Goal: Transaction & Acquisition: Subscribe to service/newsletter

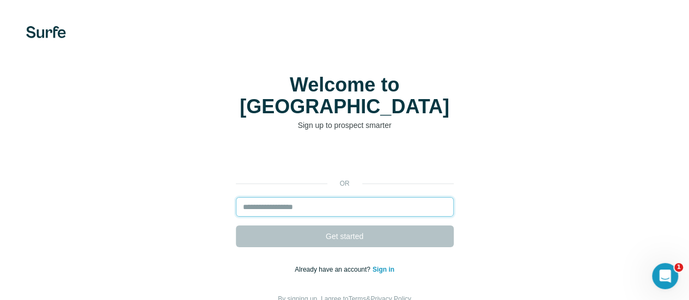
click at [236, 197] on input "email" at bounding box center [345, 207] width 218 height 20
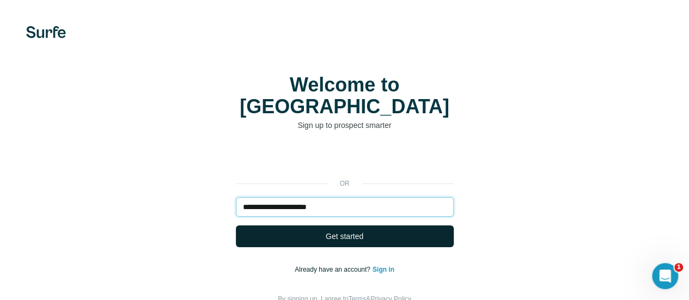
type input "**********"
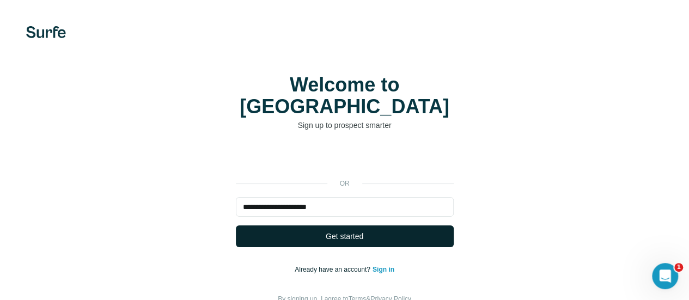
click at [326, 231] on span "Get started" at bounding box center [345, 236] width 38 height 11
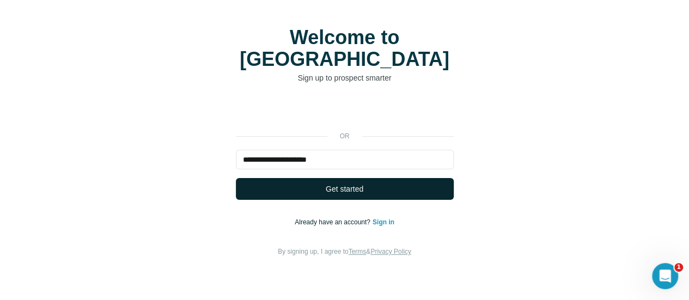
scroll to position [47, 0]
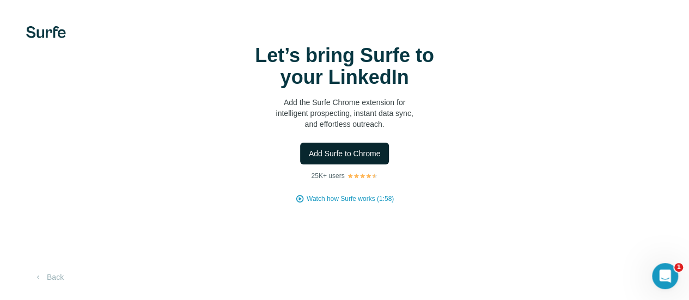
scroll to position [33, 0]
click at [309, 157] on span "Add Surfe to Chrome" at bounding box center [345, 153] width 72 height 11
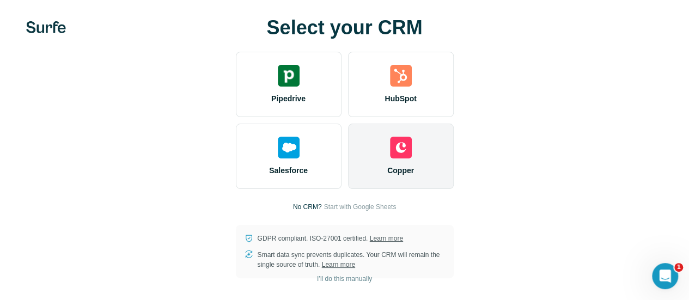
scroll to position [61, 0]
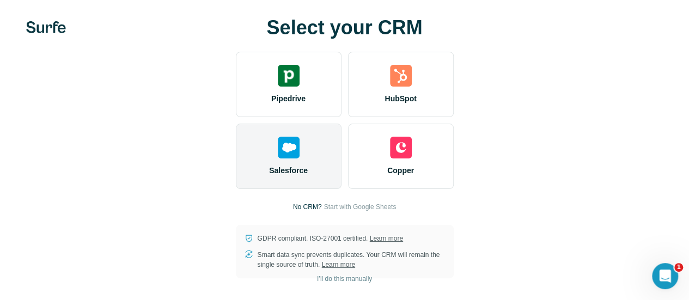
click at [269, 165] on span "Salesforce" at bounding box center [288, 170] width 39 height 11
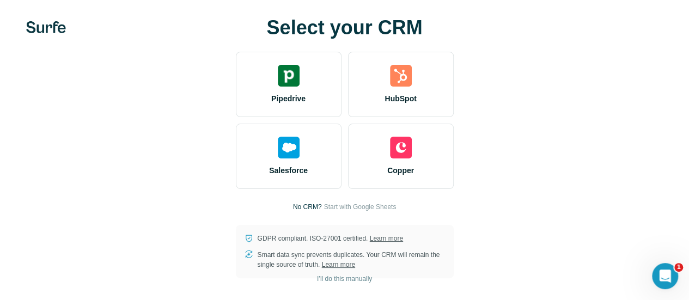
scroll to position [0, 0]
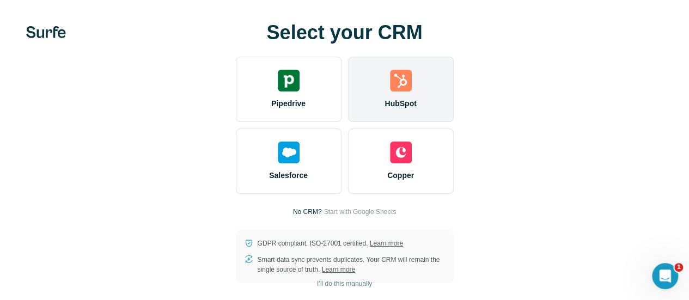
click at [348, 100] on div "HubSpot" at bounding box center [401, 89] width 106 height 65
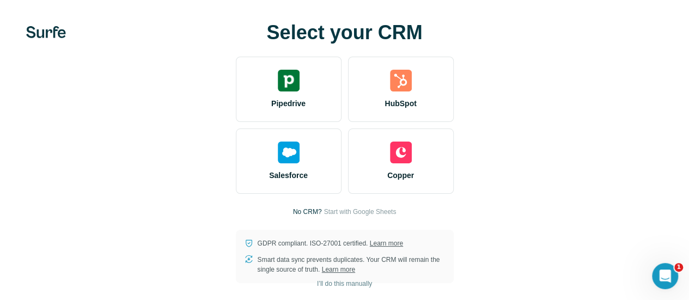
scroll to position [13, 0]
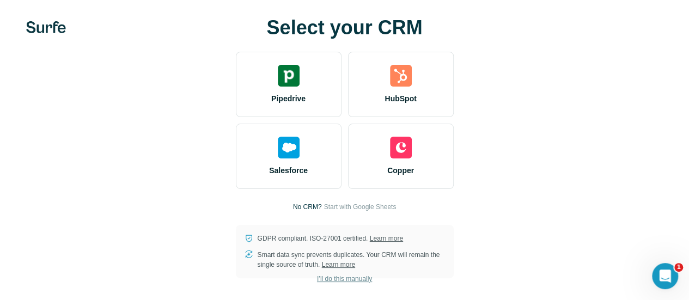
click at [317, 280] on span "I’ll do this manually" at bounding box center [344, 279] width 55 height 10
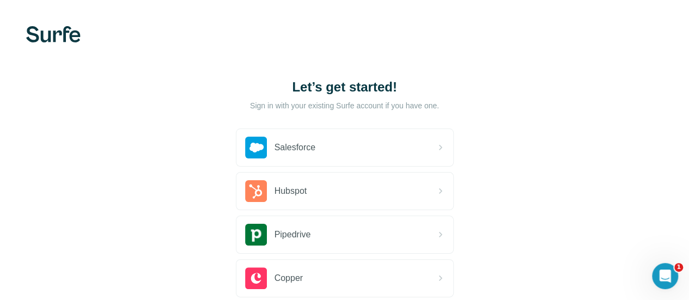
scroll to position [45, 0]
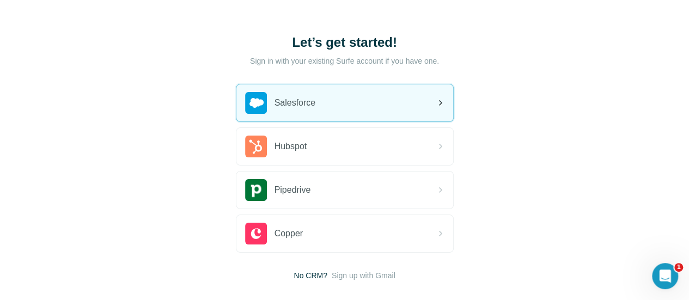
click at [272, 112] on div "Salesforce" at bounding box center [344, 102] width 217 height 37
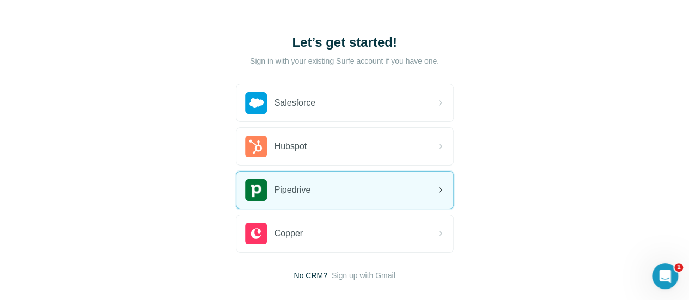
scroll to position [102, 0]
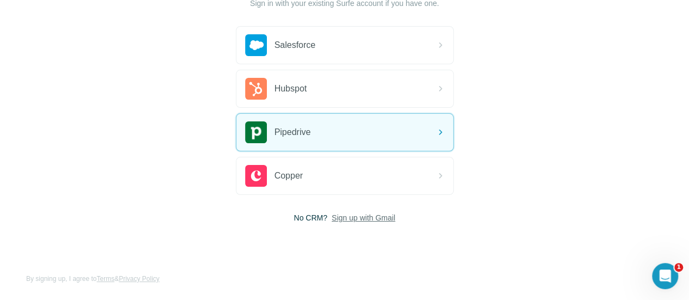
click at [332, 219] on span "Sign up with Gmail" at bounding box center [364, 217] width 64 height 11
click at [236, 237] on button "Sign up with Google" at bounding box center [345, 245] width 218 height 22
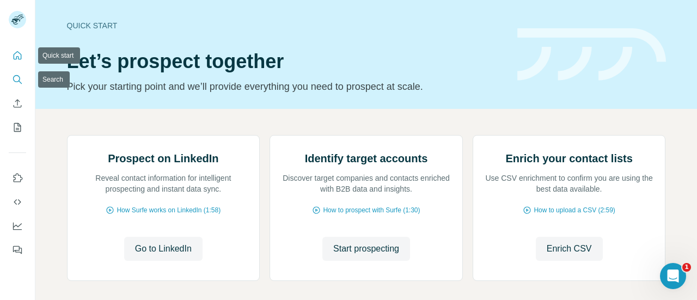
click at [13, 80] on icon "Search" at bounding box center [17, 79] width 11 height 11
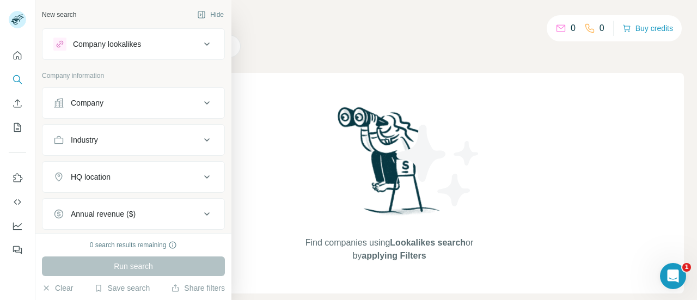
click at [107, 109] on button "Company" at bounding box center [133, 103] width 182 height 26
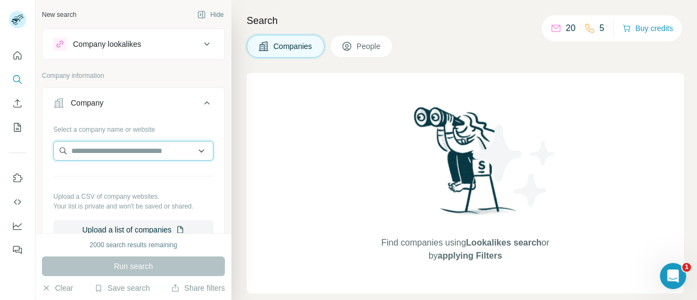
click at [110, 149] on input "text" at bounding box center [133, 151] width 160 height 20
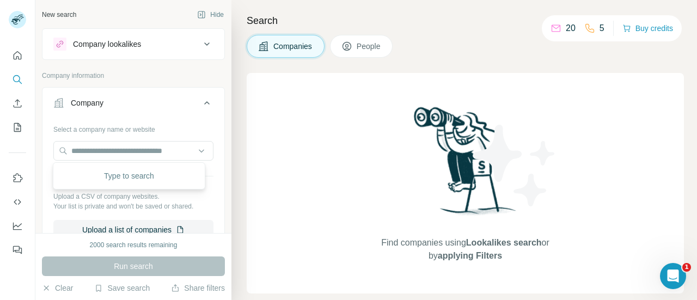
click at [160, 93] on button "Company" at bounding box center [133, 105] width 182 height 30
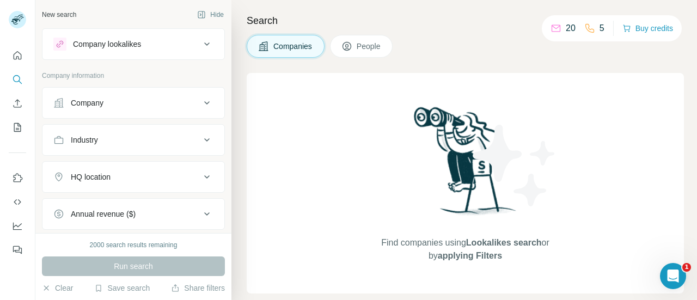
click at [190, 143] on div "Industry" at bounding box center [126, 139] width 147 height 11
click at [189, 111] on button "Company" at bounding box center [133, 103] width 182 height 26
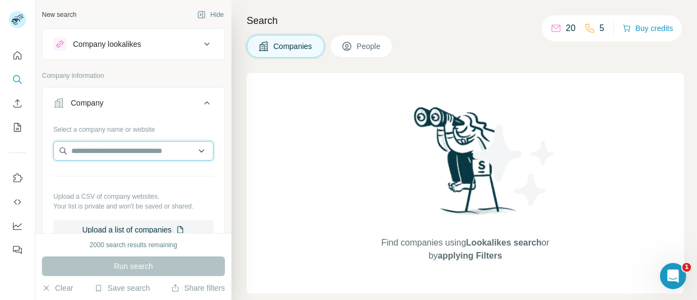
click at [144, 155] on input "text" at bounding box center [133, 151] width 160 height 20
click at [102, 42] on div "Company lookalikes" at bounding box center [107, 44] width 68 height 11
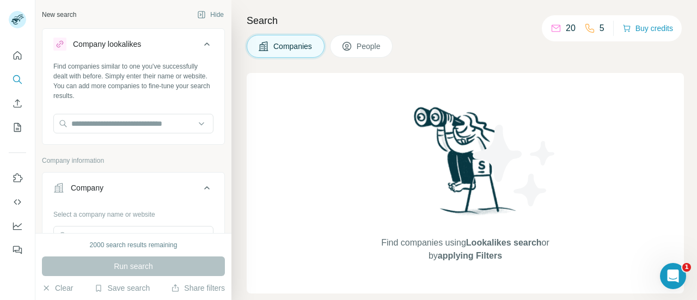
click at [102, 42] on div "Company lookalikes" at bounding box center [107, 44] width 68 height 11
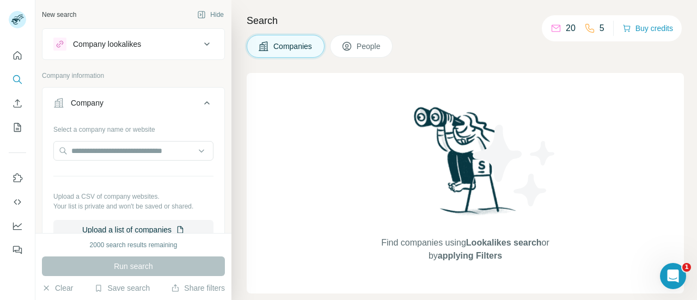
click at [102, 42] on div "Company lookalikes" at bounding box center [107, 44] width 68 height 11
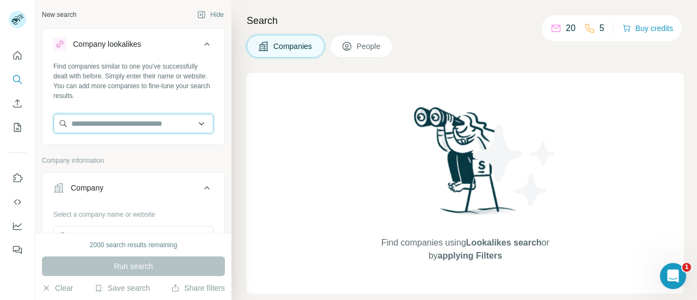
click at [120, 123] on input "text" at bounding box center [133, 124] width 160 height 20
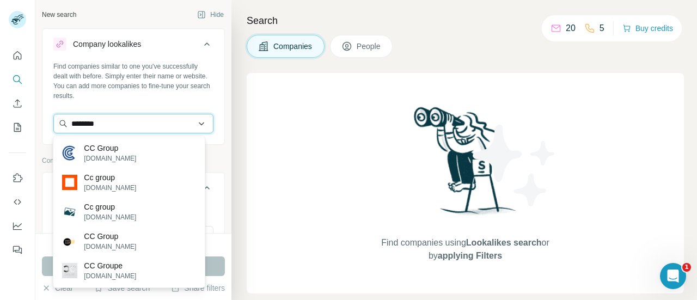
click at [87, 120] on input "********" at bounding box center [133, 124] width 160 height 20
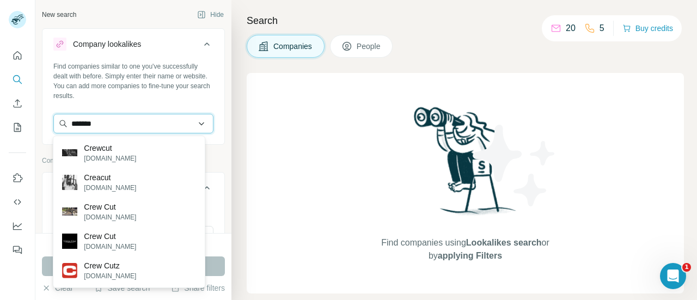
click at [87, 120] on input "*******" at bounding box center [133, 124] width 160 height 20
type input "******"
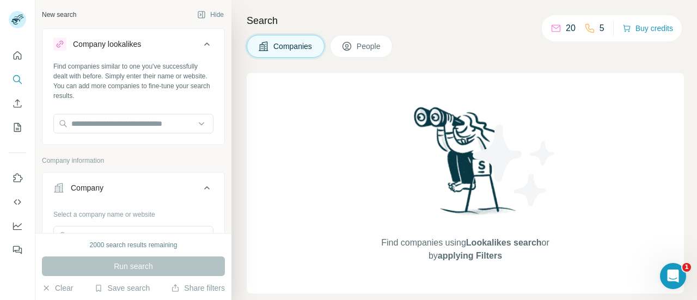
click at [121, 77] on div "Find companies similar to one you've successfully dealt with before. Simply ent…" at bounding box center [133, 81] width 160 height 39
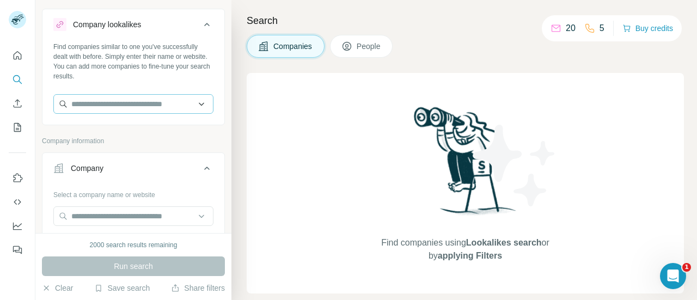
scroll to position [113, 0]
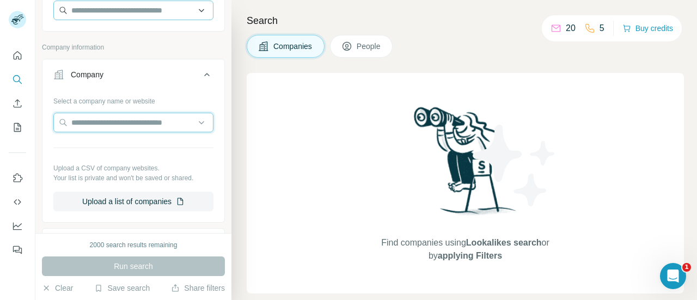
click at [105, 116] on input "text" at bounding box center [133, 123] width 160 height 20
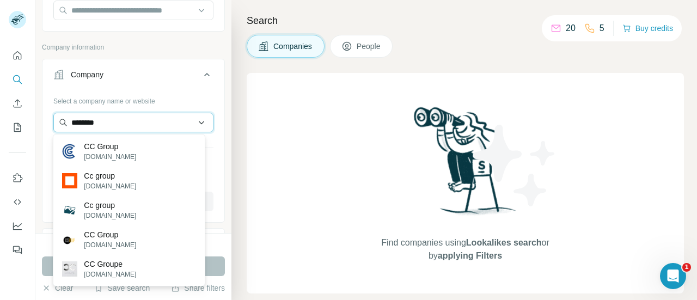
click at [80, 124] on input "********" at bounding box center [133, 123] width 160 height 20
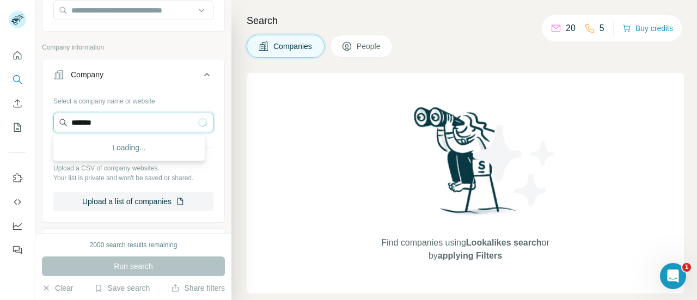
click at [99, 120] on input "*******" at bounding box center [133, 123] width 160 height 20
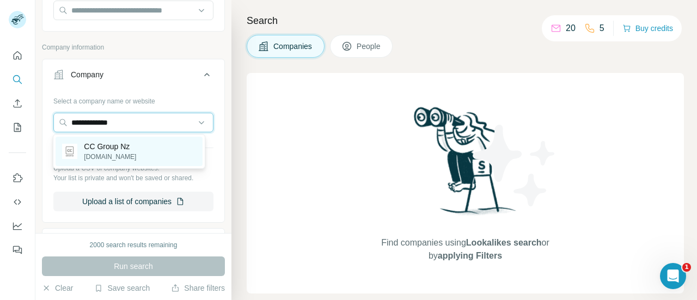
type input "**********"
click at [93, 152] on p "[DOMAIN_NAME]" at bounding box center [110, 157] width 52 height 10
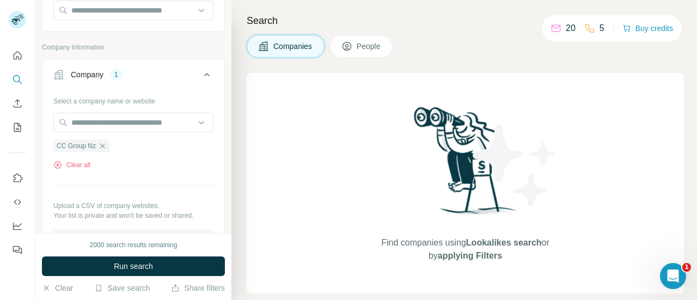
scroll to position [186, 0]
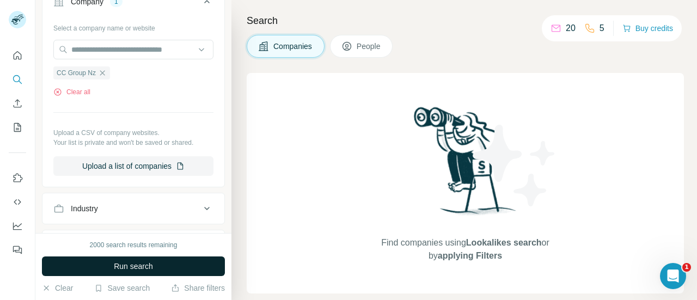
click at [103, 271] on button "Run search" at bounding box center [133, 266] width 183 height 20
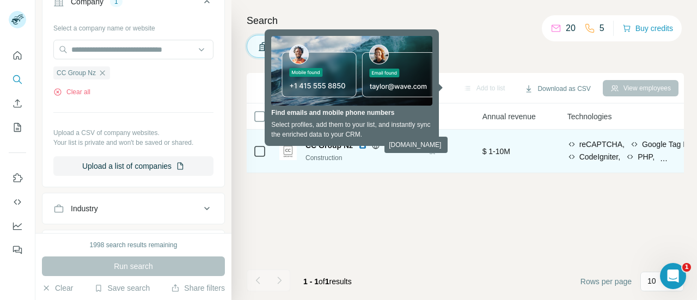
scroll to position [0, 465]
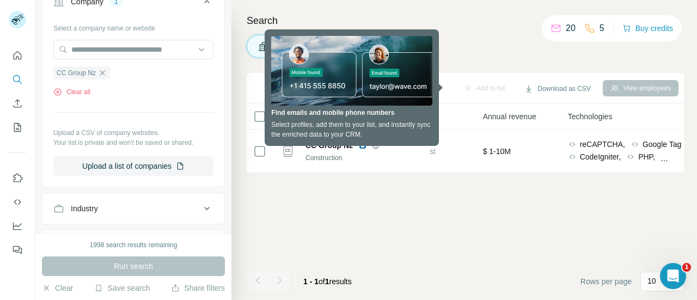
click at [463, 200] on div "Add to list Download as CSV View employees 0 selected Companies Employees Size …" at bounding box center [465, 186] width 437 height 227
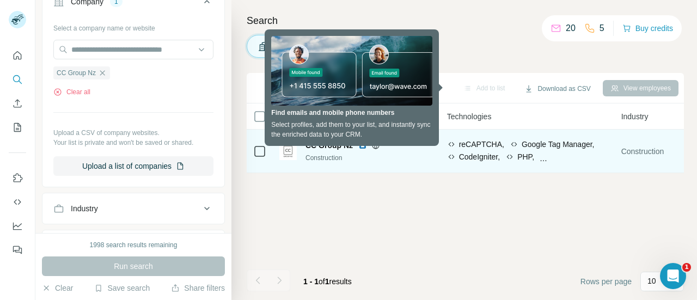
scroll to position [0, 586]
click at [513, 156] on icon at bounding box center [509, 156] width 9 height 9
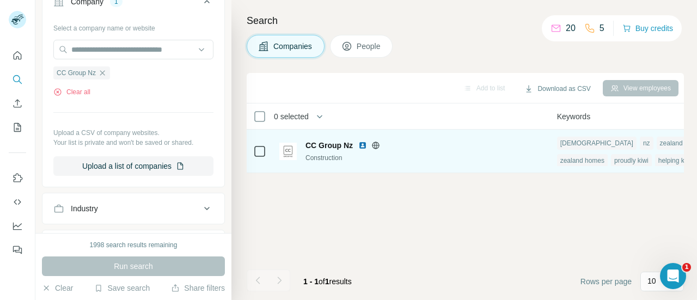
scroll to position [0, 873]
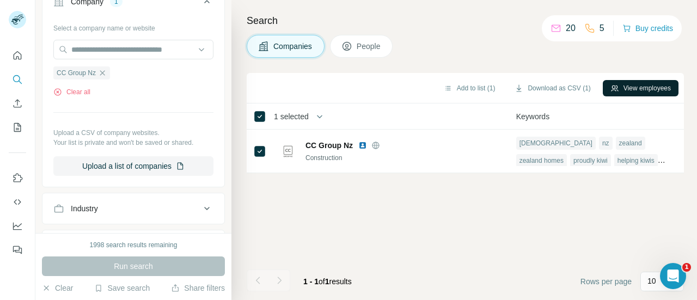
click at [612, 90] on icon "button" at bounding box center [614, 88] width 9 height 9
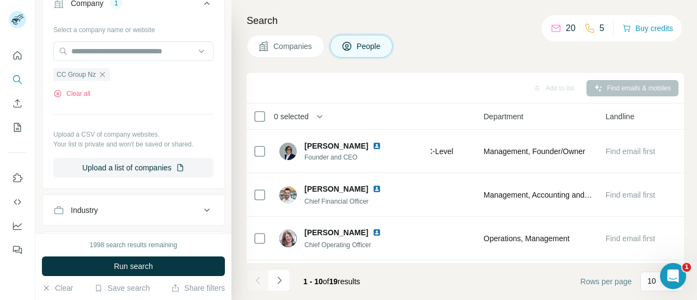
scroll to position [0, 504]
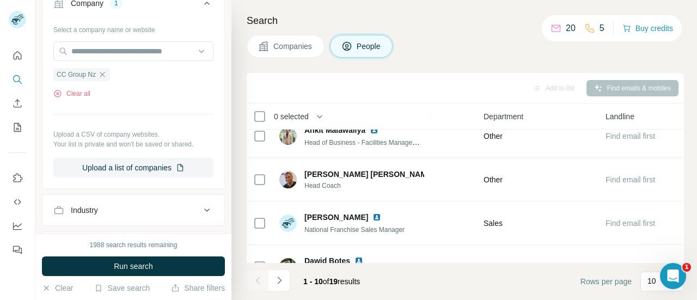
scroll to position [0, 504]
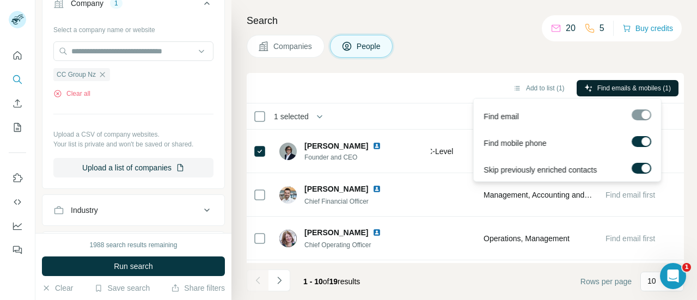
click at [597, 85] on span "Find emails & mobiles (1)" at bounding box center [634, 88] width 74 height 10
click at [635, 83] on span "Find emails & mobiles (1)" at bounding box center [634, 88] width 74 height 10
click at [604, 86] on span "Find emails & mobiles (1)" at bounding box center [634, 88] width 74 height 10
drag, startPoint x: 639, startPoint y: 111, endPoint x: 646, endPoint y: 134, distance: 24.3
click at [646, 134] on div "Find email Find mobile phone Skip previously enriched contacts" at bounding box center [567, 140] width 188 height 84
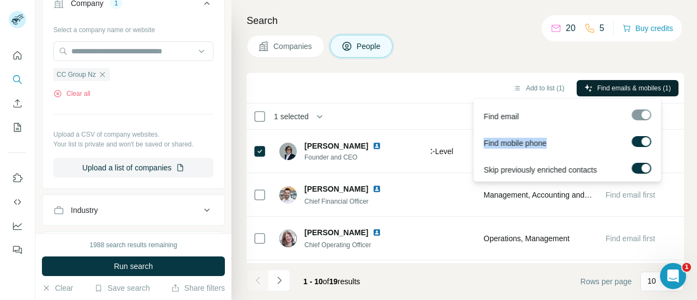
scroll to position [1, 0]
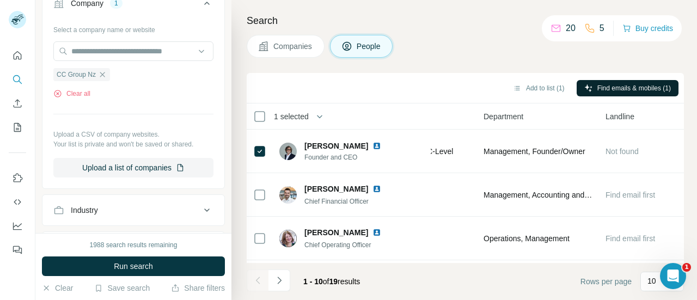
click at [530, 35] on div "Companies People" at bounding box center [465, 46] width 437 height 23
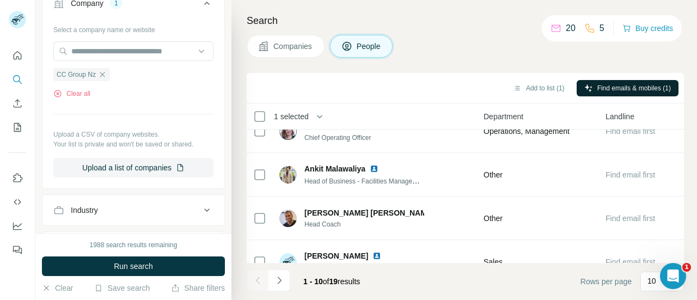
scroll to position [0, 504]
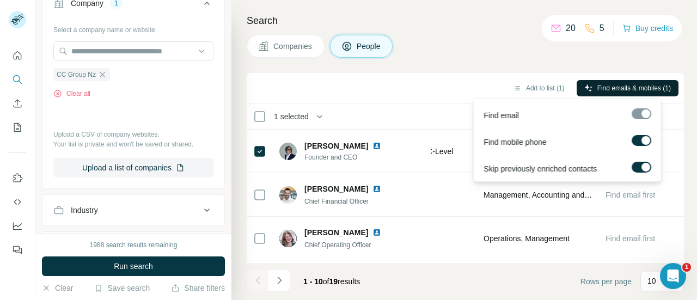
click at [611, 83] on span "Find emails & mobiles (1)" at bounding box center [634, 88] width 74 height 10
click at [475, 70] on div "Search Companies People Add to list (1) Find emails & mobiles (1) 1 selected Pe…" at bounding box center [464, 150] width 466 height 300
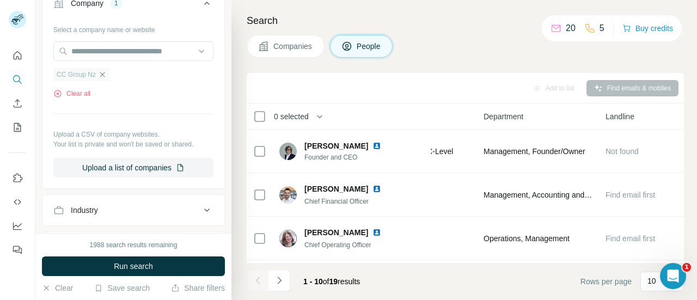
click at [105, 74] on icon "button" at bounding box center [102, 74] width 5 height 5
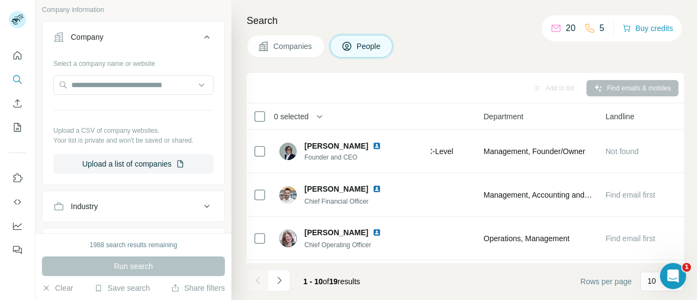
scroll to position [323, 0]
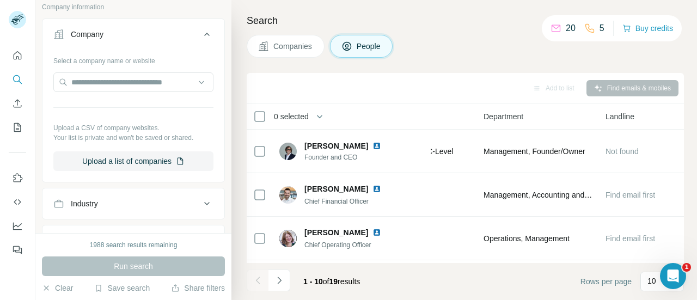
click at [105, 200] on div "Industry" at bounding box center [126, 203] width 147 height 11
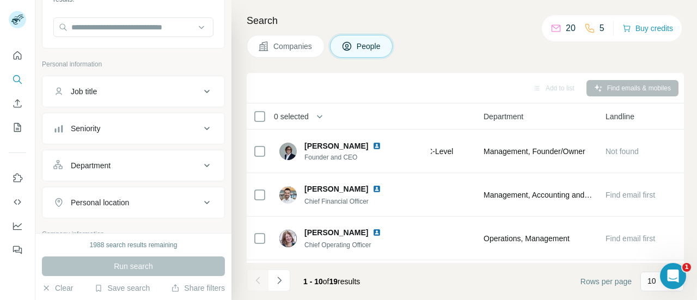
scroll to position [96, 0]
click at [121, 102] on button "Job title" at bounding box center [133, 92] width 182 height 26
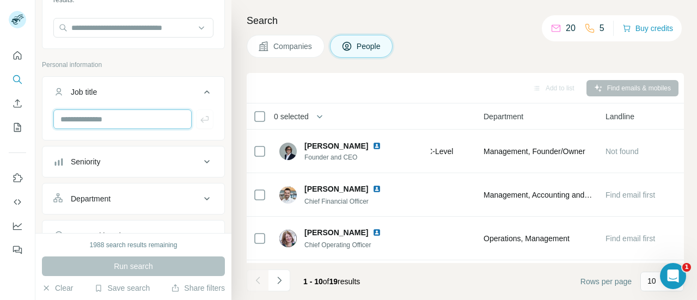
click at [113, 119] on input "text" at bounding box center [122, 119] width 138 height 20
click at [294, 47] on span "Companies" at bounding box center [293, 46] width 40 height 11
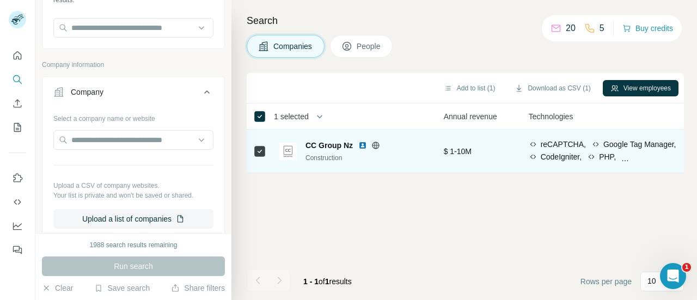
click at [269, 156] on td at bounding box center [260, 152] width 26 height 44
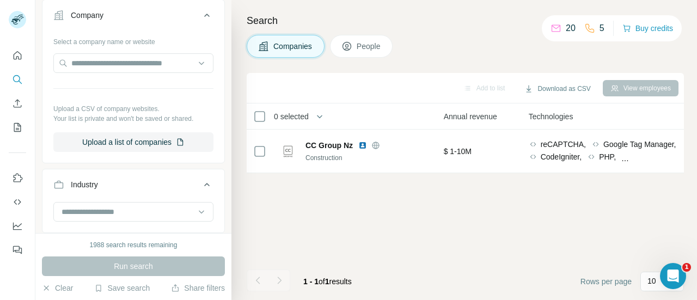
scroll to position [172, 0]
click at [90, 60] on input "text" at bounding box center [133, 64] width 160 height 20
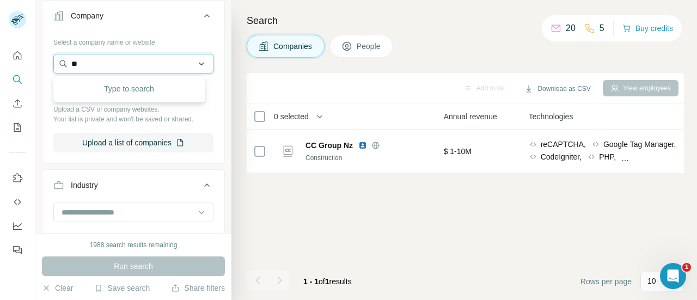
type input "***"
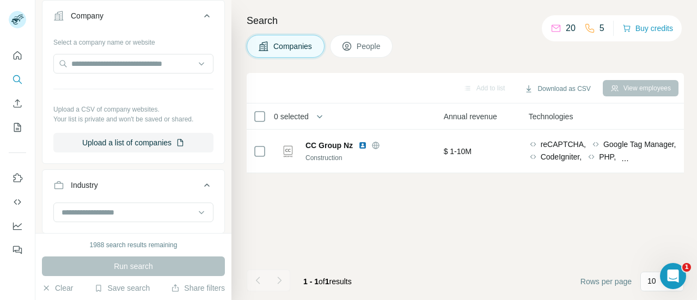
click at [112, 28] on button "Company" at bounding box center [133, 18] width 182 height 30
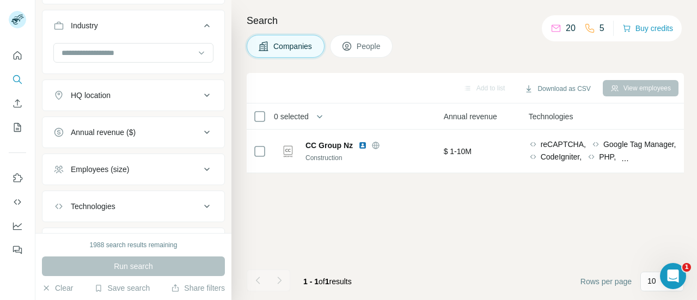
scroll to position [253, 0]
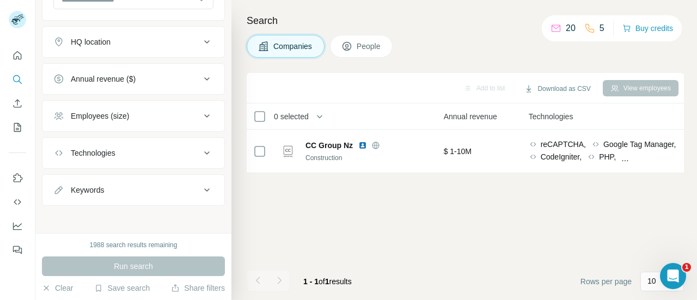
click at [108, 143] on button "Technologies" at bounding box center [133, 153] width 182 height 26
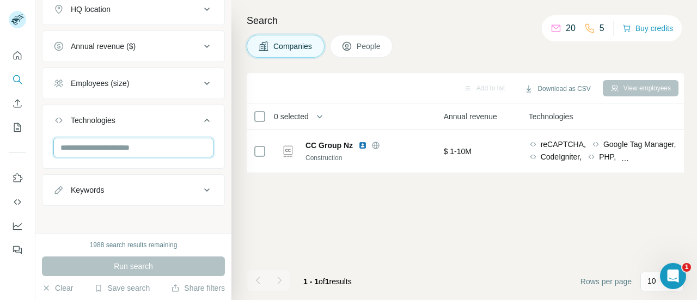
click at [107, 142] on input "text" at bounding box center [133, 148] width 160 height 20
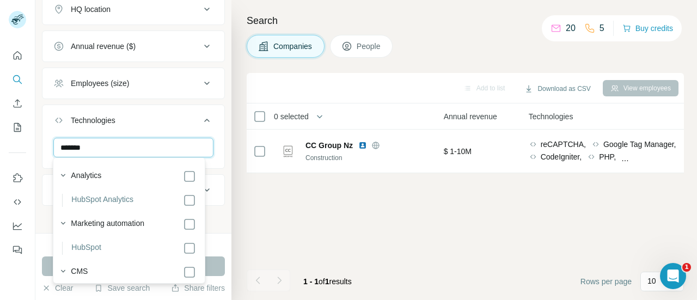
scroll to position [21, 0]
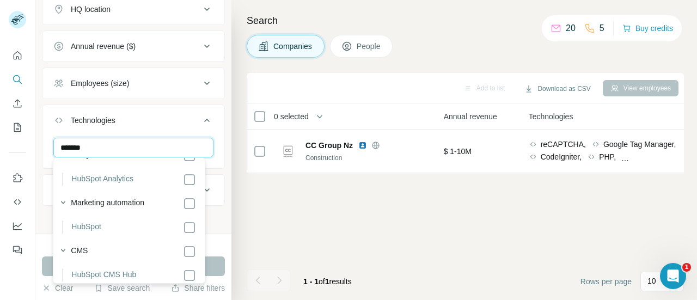
type input "*******"
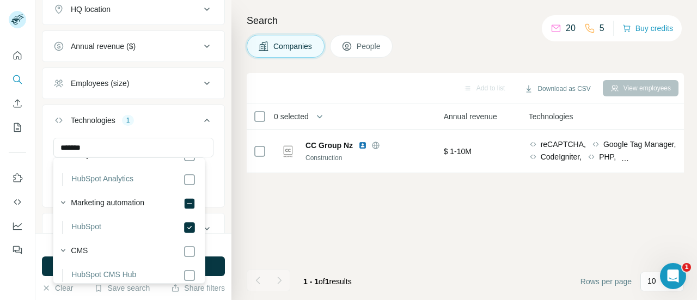
click at [207, 132] on button "Technologies 1" at bounding box center [133, 122] width 182 height 30
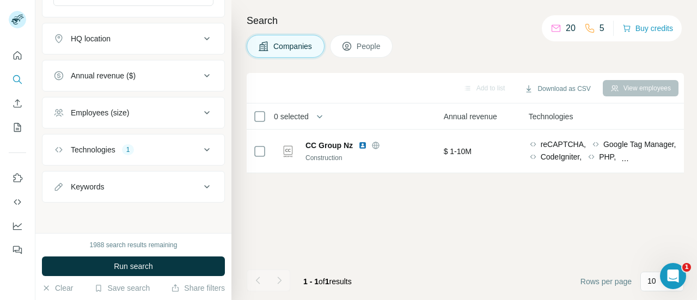
scroll to position [253, 0]
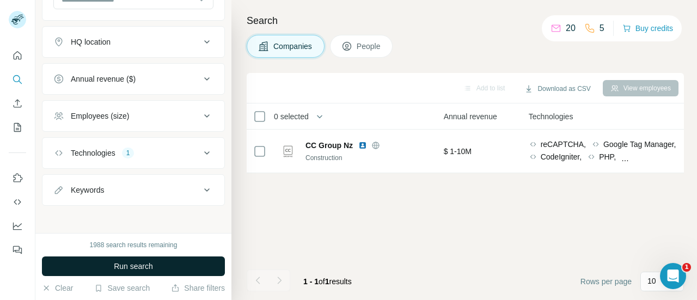
click at [132, 273] on button "Run search" at bounding box center [133, 266] width 183 height 20
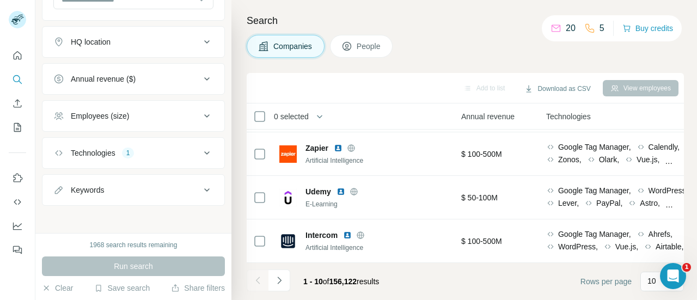
scroll to position [0, 504]
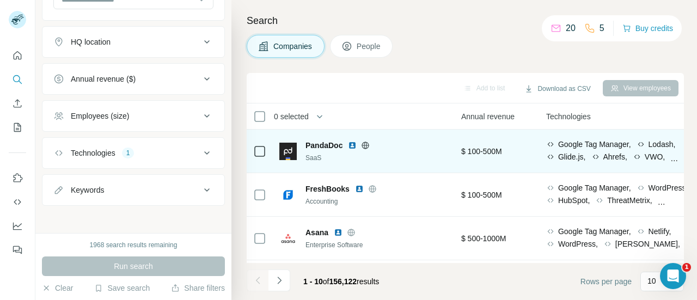
drag, startPoint x: 25, startPoint y: 119, endPoint x: 302, endPoint y: 152, distance: 279.1
click at [302, 152] on div "New search Hide Company lookalikes Find companies similar to one you've success…" at bounding box center [348, 150] width 697 height 300
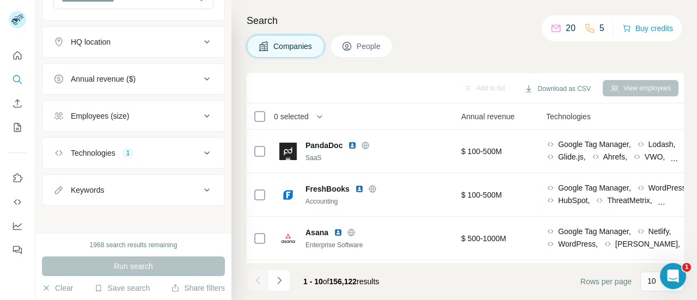
click at [359, 22] on h4 "Search" at bounding box center [465, 20] width 437 height 15
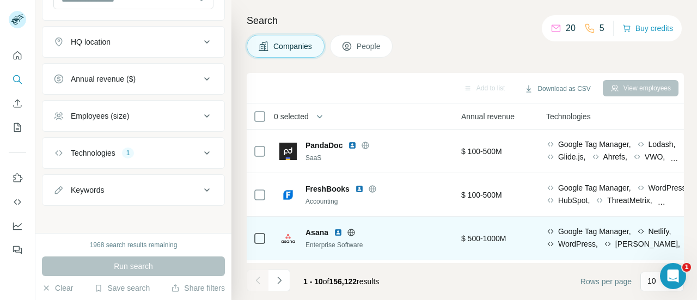
scroll to position [307, 504]
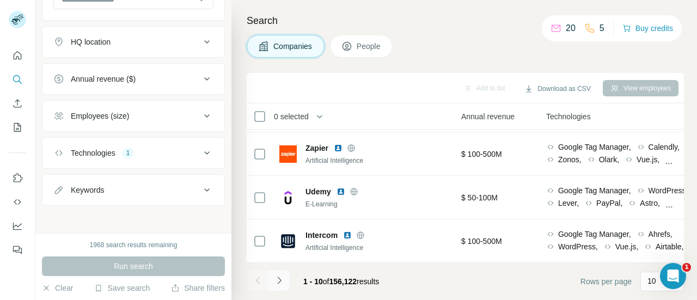
click at [284, 284] on icon "Navigate to next page" at bounding box center [279, 280] width 11 height 11
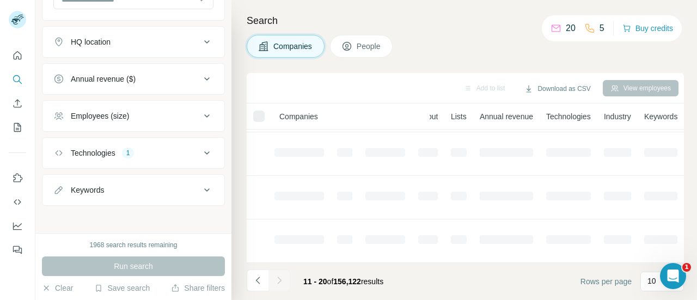
scroll to position [307, 188]
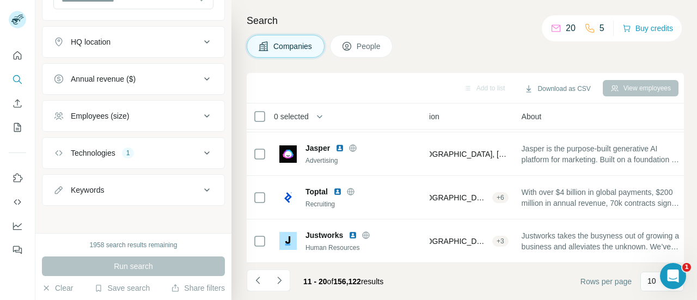
click at [178, 186] on div "Keywords" at bounding box center [126, 190] width 147 height 11
click at [174, 148] on div "Technologies 1" at bounding box center [126, 153] width 147 height 11
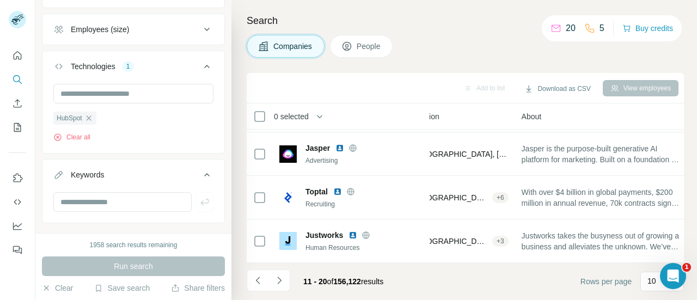
scroll to position [243, 0]
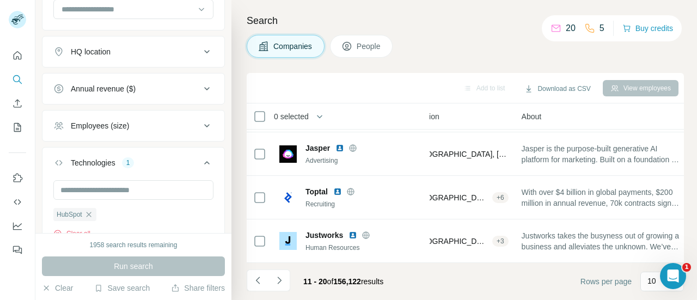
click at [146, 117] on button "Employees (size)" at bounding box center [133, 126] width 182 height 26
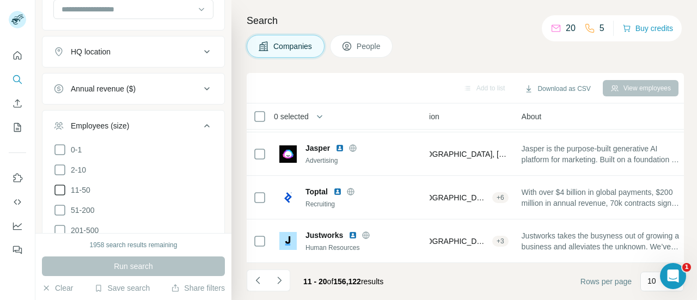
click at [54, 187] on icon at bounding box center [59, 190] width 11 height 11
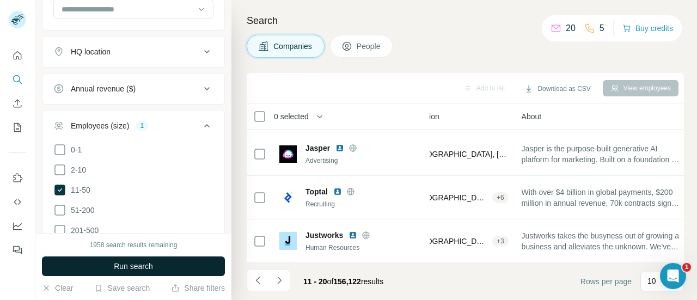
click at [101, 261] on button "Run search" at bounding box center [133, 266] width 183 height 20
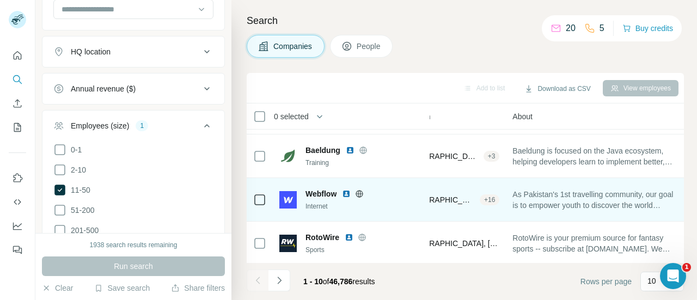
scroll to position [126, 179]
click at [355, 201] on div "Internet" at bounding box center [364, 206] width 118 height 10
click at [358, 197] on icon at bounding box center [359, 193] width 9 height 9
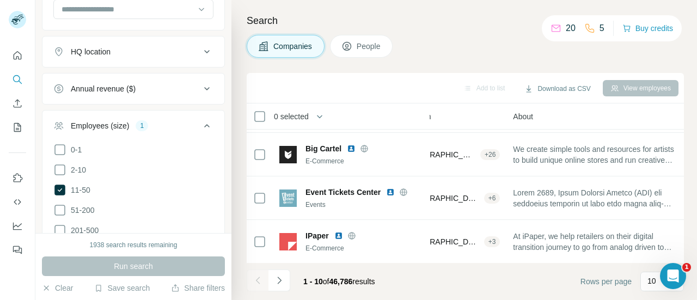
scroll to position [307, 179]
click at [278, 288] on button "Navigate to next page" at bounding box center [279, 281] width 22 height 22
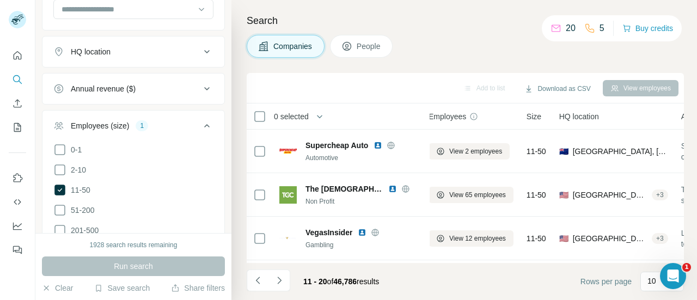
scroll to position [0, 0]
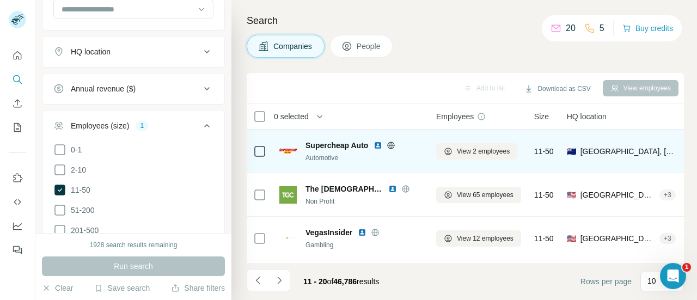
click at [391, 146] on icon at bounding box center [391, 145] width 3 height 7
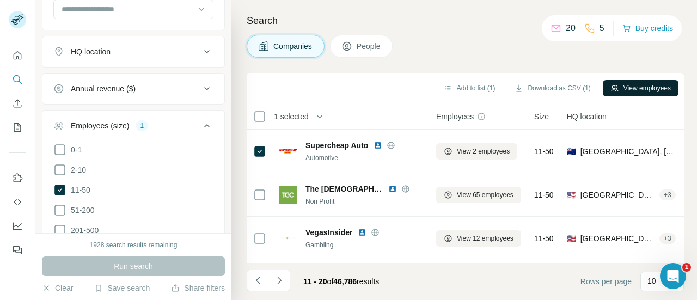
click at [647, 91] on button "View employees" at bounding box center [641, 88] width 76 height 16
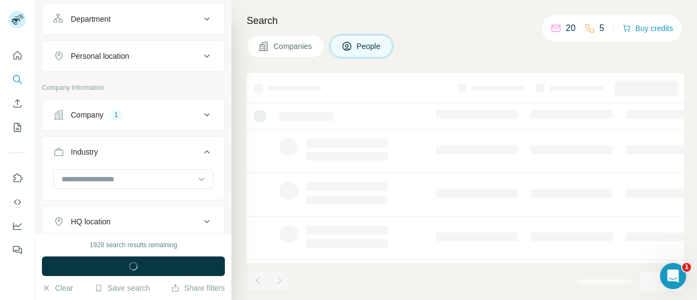
scroll to position [411, 0]
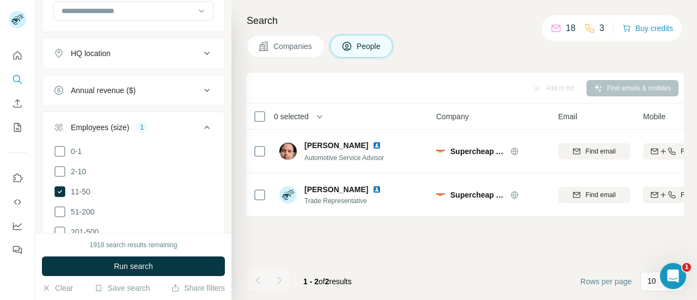
click at [278, 44] on span "Companies" at bounding box center [293, 46] width 40 height 11
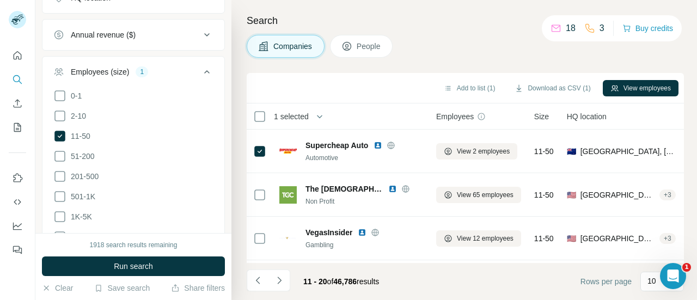
scroll to position [461, 0]
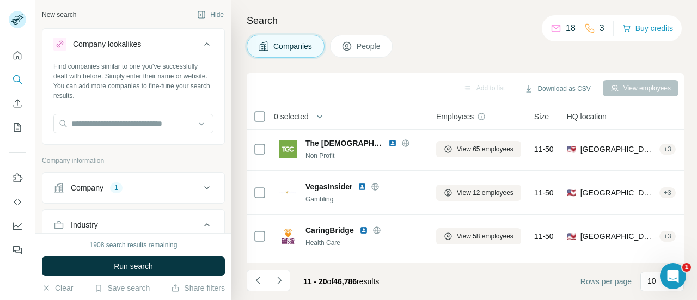
scroll to position [54, 0]
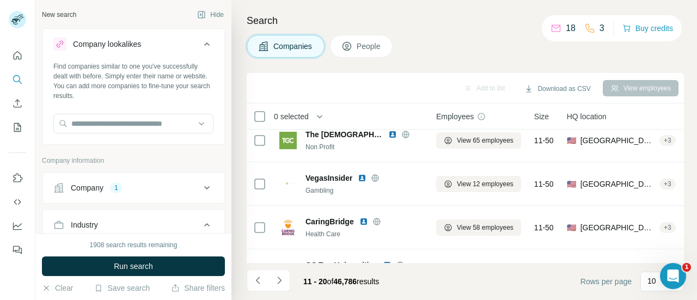
click at [389, 45] on button "People" at bounding box center [361, 46] width 63 height 23
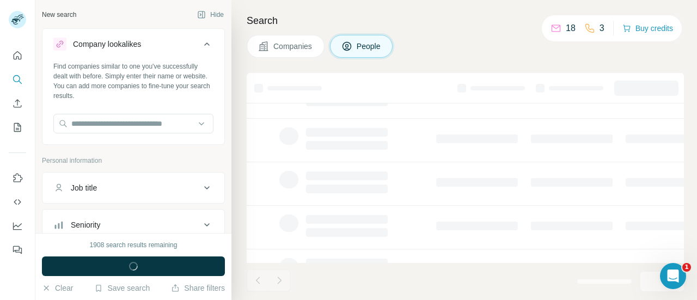
click at [200, 42] on icon at bounding box center [206, 44] width 13 height 13
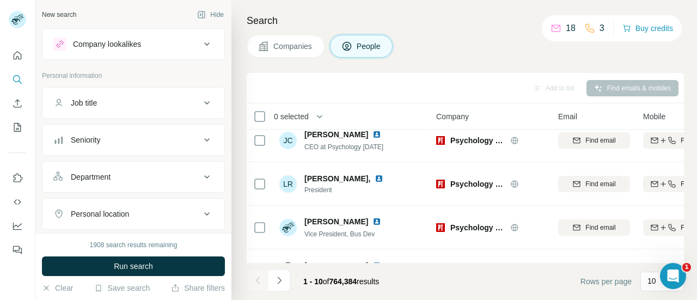
drag, startPoint x: 173, startPoint y: 103, endPoint x: 197, endPoint y: 101, distance: 24.1
click at [174, 103] on div "Job title" at bounding box center [126, 102] width 147 height 11
click at [201, 105] on icon at bounding box center [206, 102] width 13 height 13
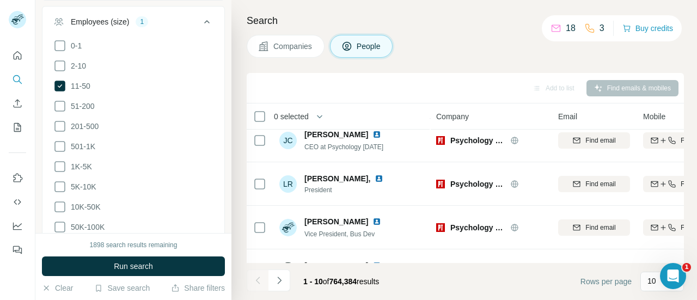
scroll to position [436, 0]
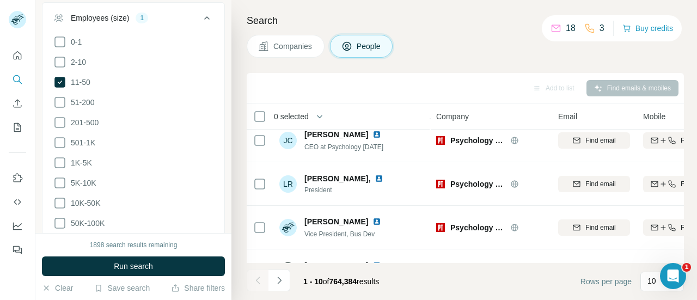
click at [189, 14] on div "Employees (size) 1" at bounding box center [126, 18] width 147 height 11
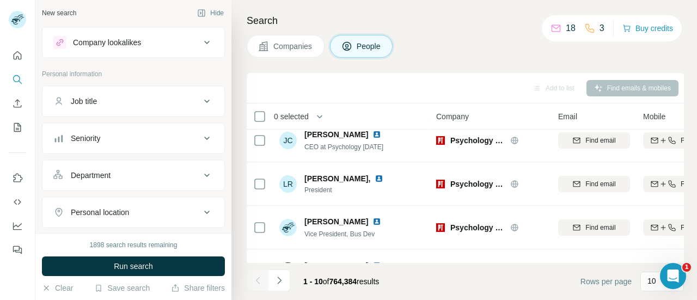
scroll to position [0, 0]
click at [135, 112] on button "Job title" at bounding box center [133, 103] width 182 height 26
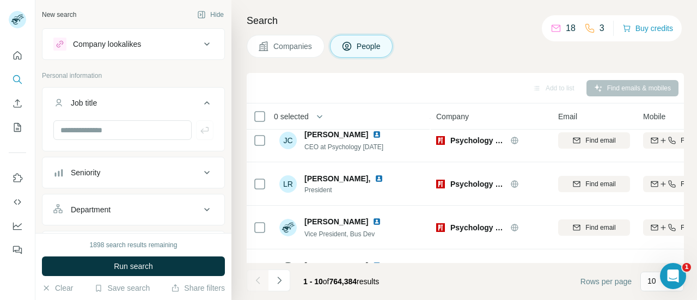
click at [148, 179] on button "Seniority" at bounding box center [133, 173] width 182 height 26
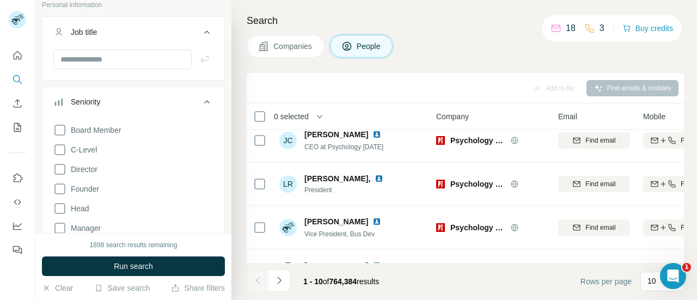
scroll to position [163, 0]
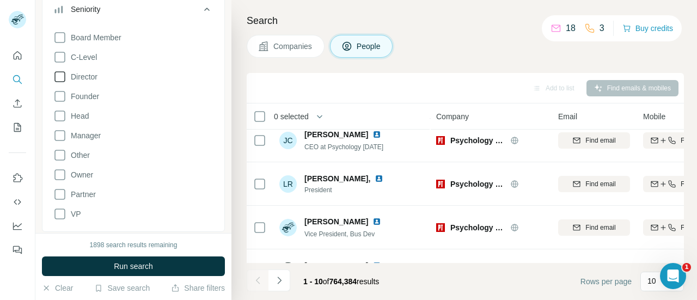
click at [60, 78] on icon at bounding box center [59, 76] width 13 height 13
drag, startPoint x: 61, startPoint y: 94, endPoint x: 64, endPoint y: 102, distance: 8.3
click at [62, 94] on icon at bounding box center [59, 96] width 13 height 13
click at [69, 127] on div "Board Member C-Level Director Founder Head Manager Other Owner Partner VP Clear…" at bounding box center [133, 132] width 160 height 210
click at [66, 132] on span "Manager" at bounding box center [83, 135] width 34 height 11
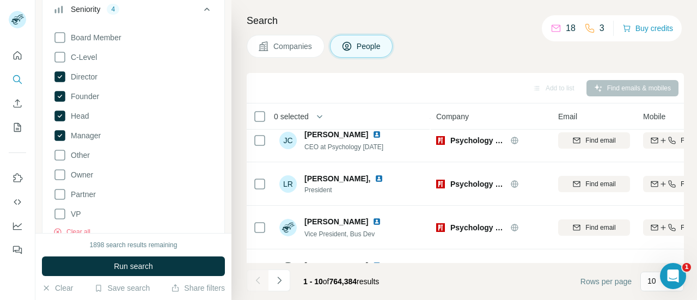
drag, startPoint x: 87, startPoint y: 52, endPoint x: 112, endPoint y: 53, distance: 25.1
click at [89, 52] on span "C-Level" at bounding box center [81, 57] width 30 height 11
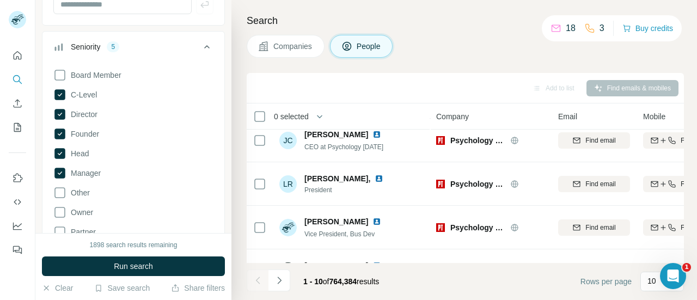
scroll to position [109, 0]
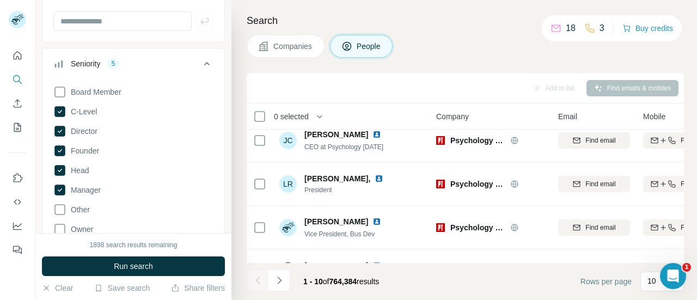
click at [197, 56] on button "Seniority 5" at bounding box center [133, 66] width 182 height 30
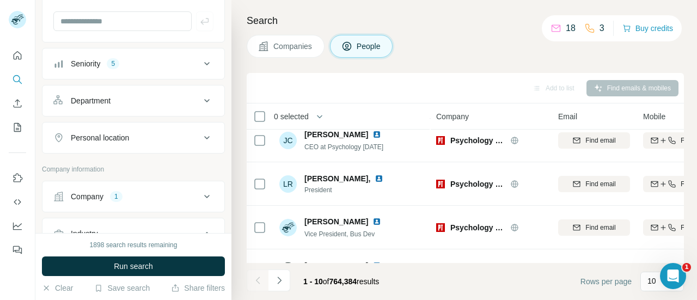
click at [162, 93] on button "Department" at bounding box center [133, 101] width 182 height 26
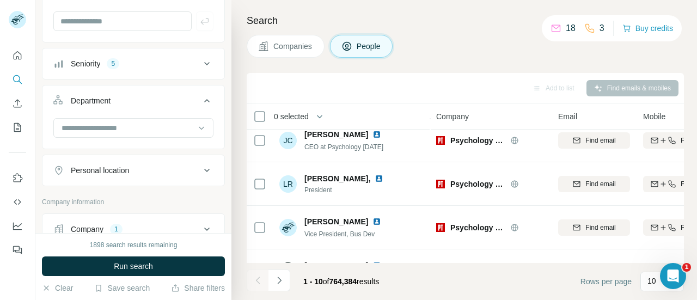
click at [173, 101] on div "Department" at bounding box center [126, 100] width 147 height 11
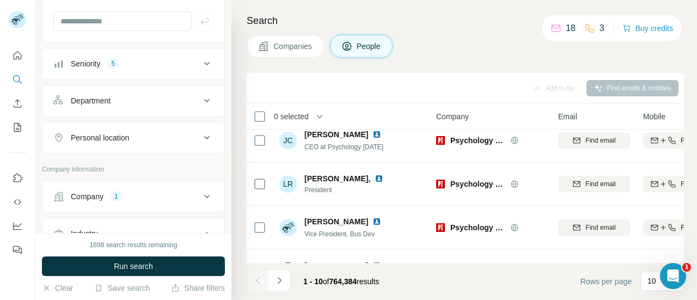
click at [174, 136] on div "Personal location" at bounding box center [126, 137] width 147 height 11
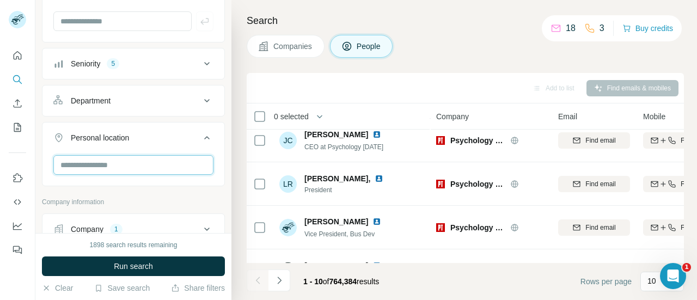
click at [135, 160] on input "text" at bounding box center [133, 165] width 160 height 20
click at [144, 157] on input "********" at bounding box center [133, 165] width 160 height 20
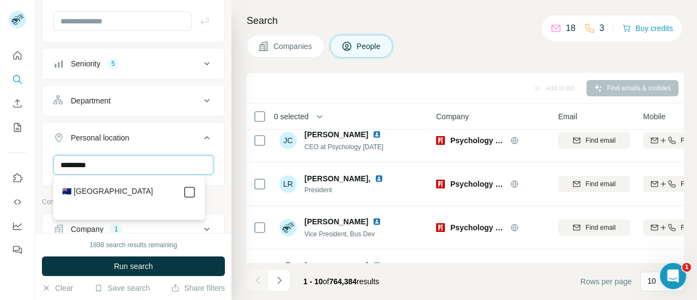
type input "*********"
click at [191, 186] on div at bounding box center [189, 192] width 13 height 13
click at [179, 264] on button "Run search" at bounding box center [133, 266] width 183 height 20
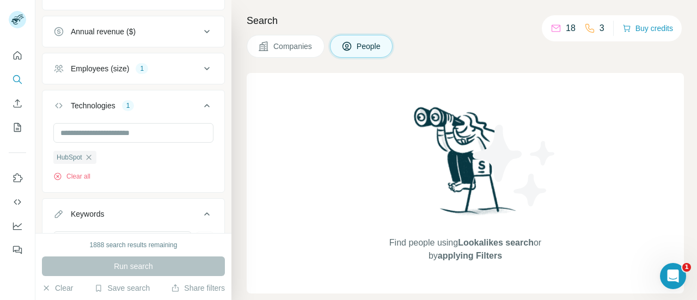
scroll to position [490, 0]
click at [89, 154] on icon "button" at bounding box center [88, 156] width 9 height 9
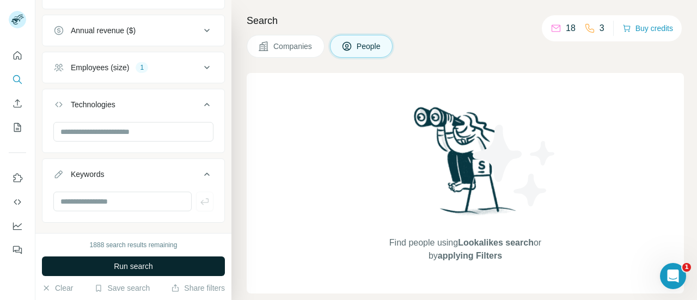
click at [151, 261] on span "Run search" at bounding box center [133, 266] width 39 height 11
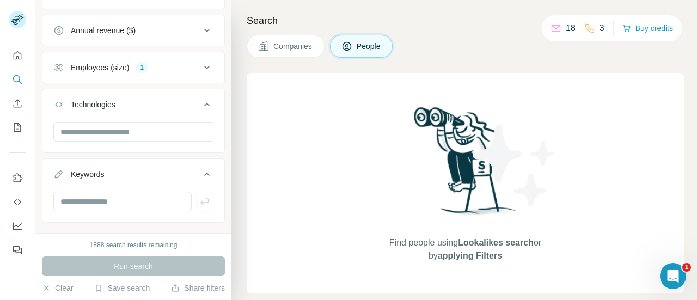
click at [311, 45] on span "Companies" at bounding box center [293, 46] width 40 height 11
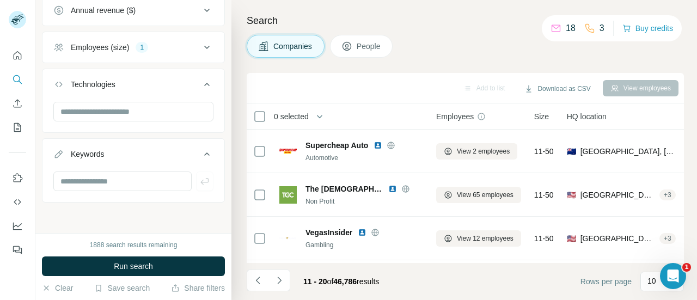
scroll to position [217, 0]
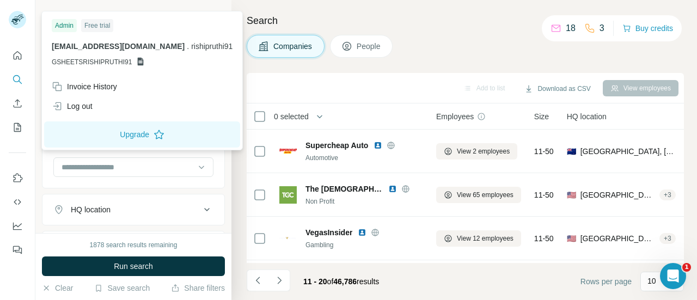
drag, startPoint x: 15, startPoint y: 4, endPoint x: 21, endPoint y: 16, distance: 13.2
click at [16, 4] on div at bounding box center [19, 21] width 32 height 36
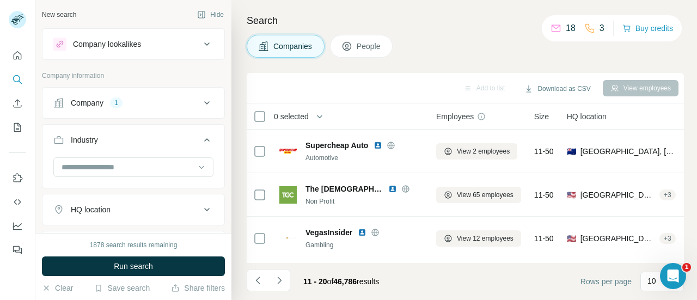
click at [22, 17] on rect at bounding box center [17, 19] width 17 height 17
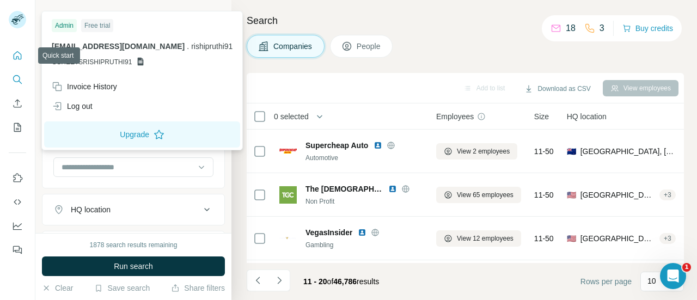
click at [21, 56] on icon "Quick start" at bounding box center [18, 55] width 8 height 8
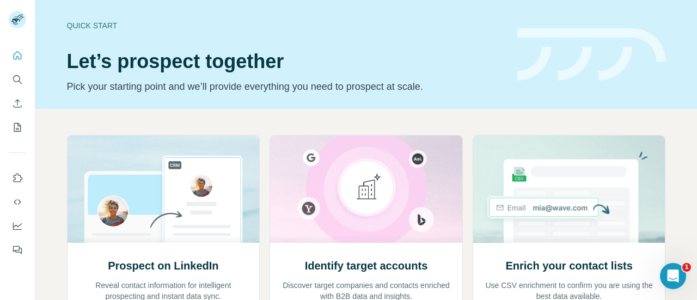
click at [73, 30] on div "Quick start" at bounding box center [285, 25] width 437 height 11
drag, startPoint x: 73, startPoint y: 28, endPoint x: 65, endPoint y: 34, distance: 10.5
click at [68, 33] on div "Quick start Let’s prospect together Pick your starting point and we’ll provide …" at bounding box center [285, 55] width 437 height 80
click at [9, 84] on button "Search" at bounding box center [17, 80] width 17 height 20
click at [3, 70] on div at bounding box center [17, 149] width 35 height 221
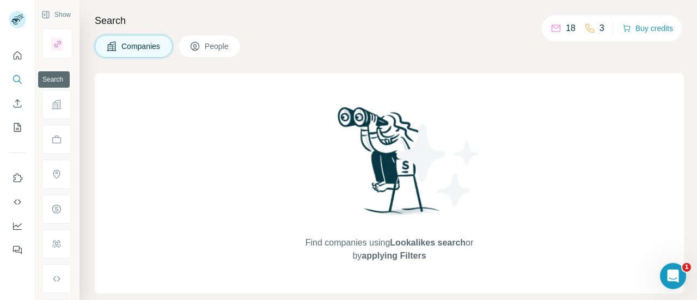
click at [17, 76] on icon "Search" at bounding box center [17, 79] width 11 height 11
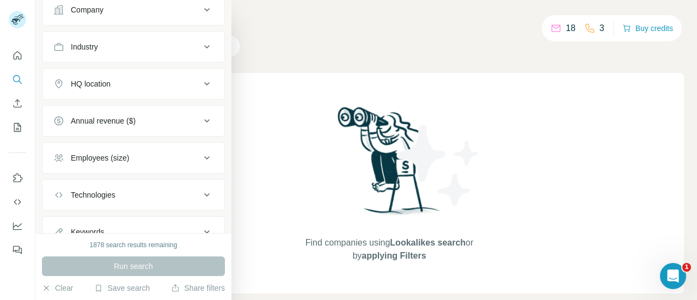
scroll to position [135, 0]
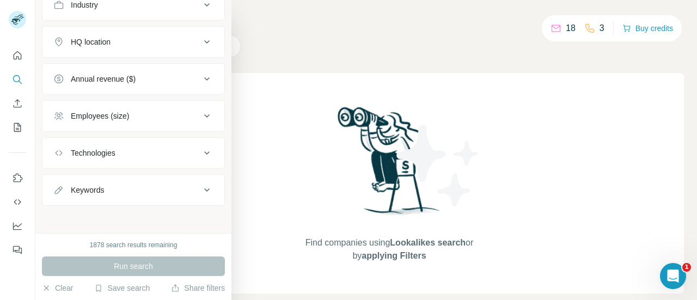
click at [124, 187] on div "Keywords" at bounding box center [126, 190] width 147 height 11
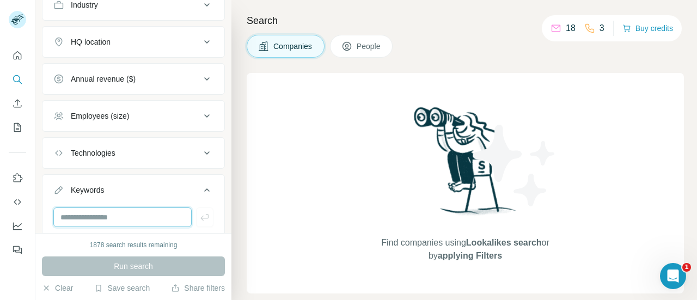
click at [133, 213] on input "text" at bounding box center [122, 217] width 138 height 20
click at [83, 215] on input "*******" at bounding box center [122, 217] width 138 height 20
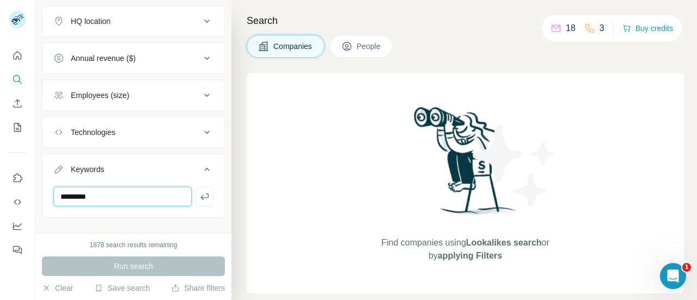
scroll to position [168, 0]
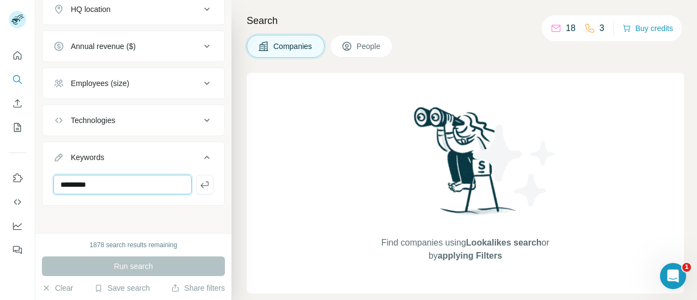
type input "*********"
drag, startPoint x: 127, startPoint y: 212, endPoint x: 149, endPoint y: 210, distance: 21.9
click at [127, 212] on div "New search Hide Company lookalikes Company information Company Industry HQ loca…" at bounding box center [133, 116] width 196 height 233
click at [169, 260] on div "Run search" at bounding box center [133, 266] width 183 height 20
click at [196, 189] on button "button" at bounding box center [204, 185] width 17 height 20
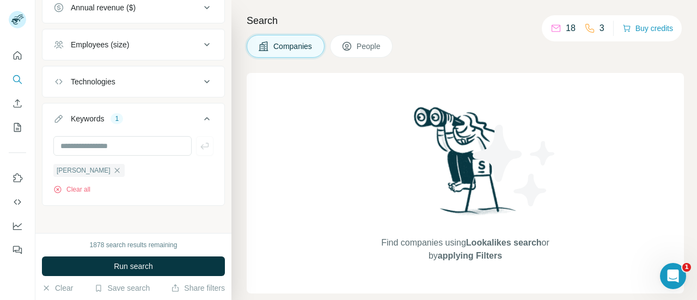
click at [131, 264] on span "Run search" at bounding box center [133, 266] width 39 height 11
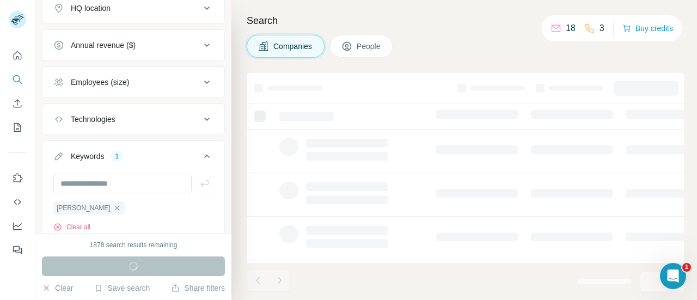
scroll to position [152, 0]
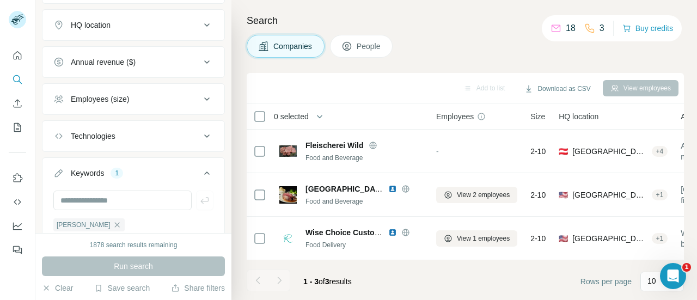
click at [360, 55] on button "People" at bounding box center [361, 46] width 63 height 23
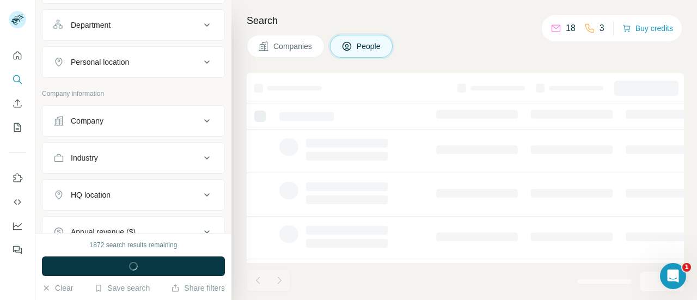
scroll to position [320, 0]
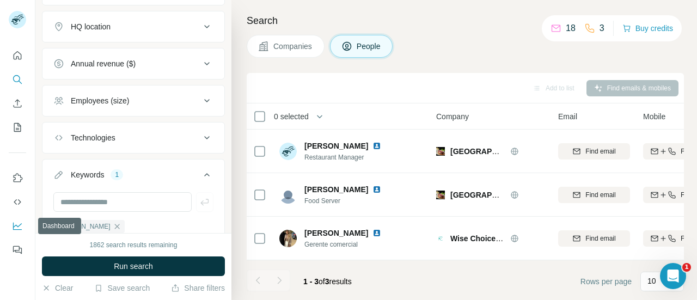
click at [22, 231] on icon "Dashboard" at bounding box center [17, 226] width 11 height 11
